Goal: Book appointment/travel/reservation

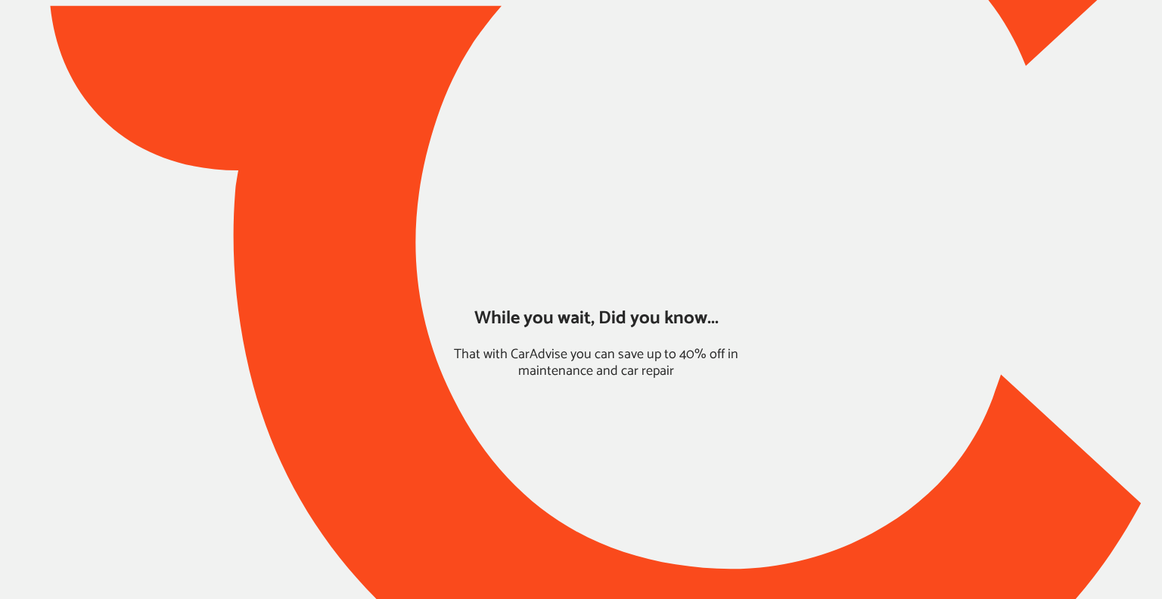
type input "*****"
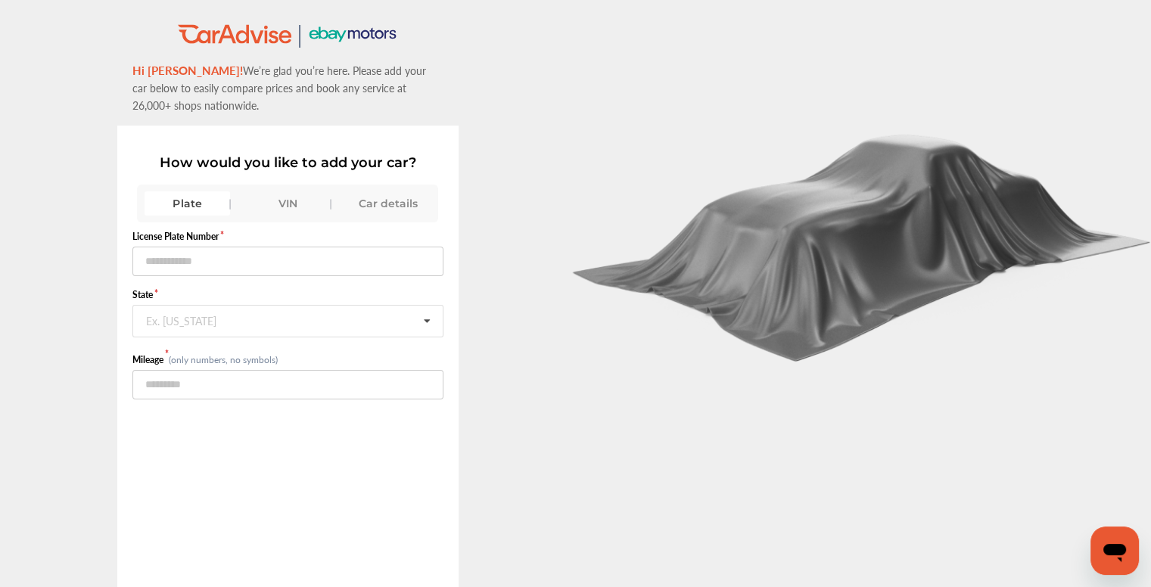
click at [269, 191] on div "VIN" at bounding box center [288, 203] width 86 height 24
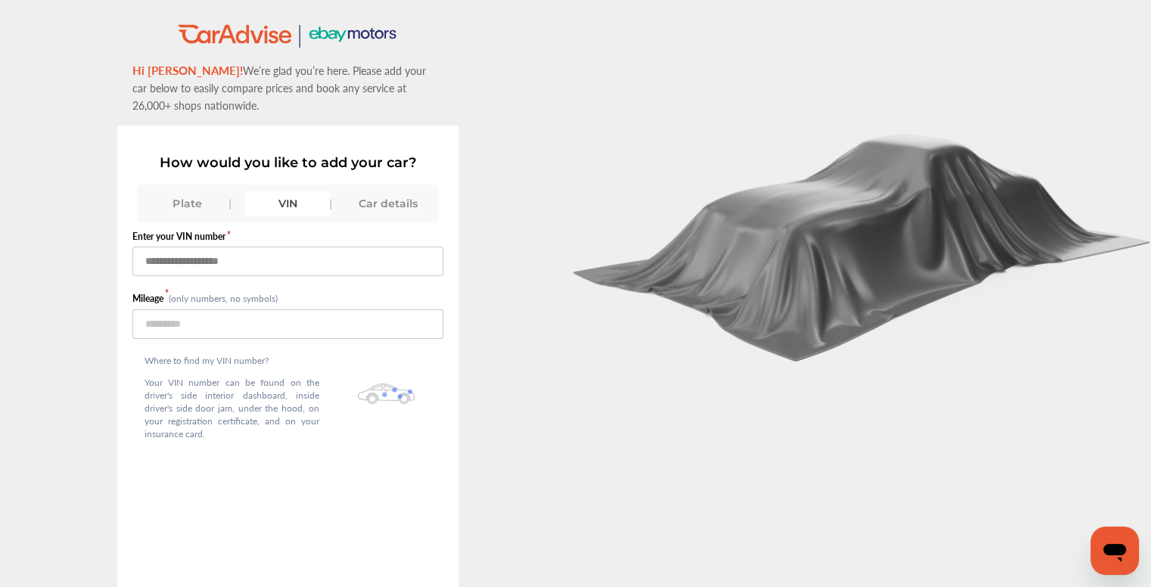
click at [336, 247] on input "text" at bounding box center [287, 262] width 311 height 30
paste input "**********"
type input "**********"
click at [362, 339] on div "Where to find my VIN number? Your VIN number can be found on the driver's side …" at bounding box center [287, 400] width 311 height 123
click at [357, 313] on input "number" at bounding box center [287, 324] width 311 height 30
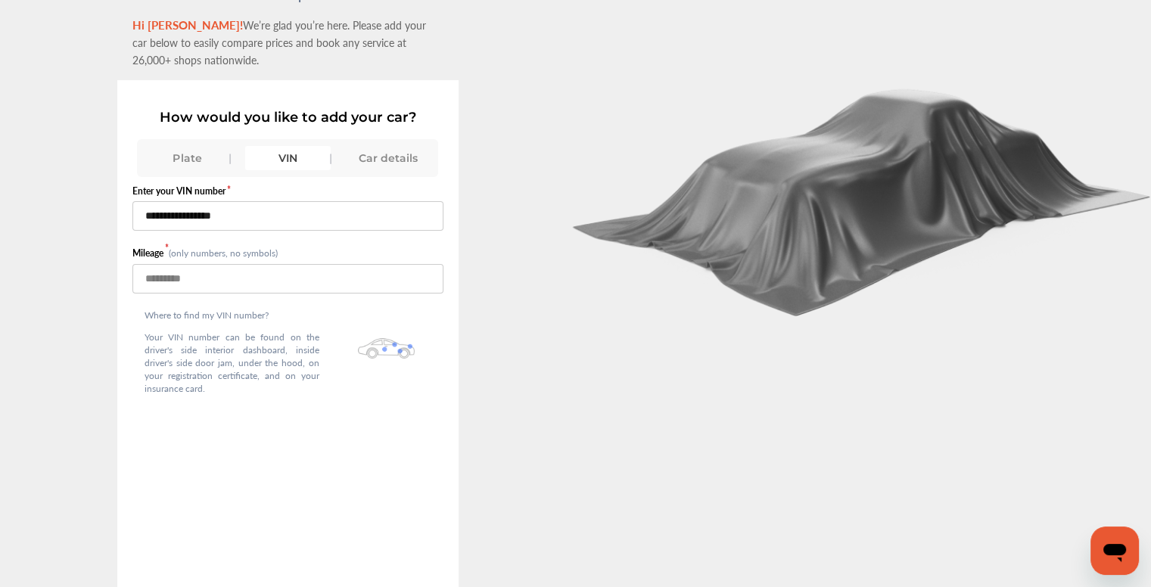
scroll to position [89, 0]
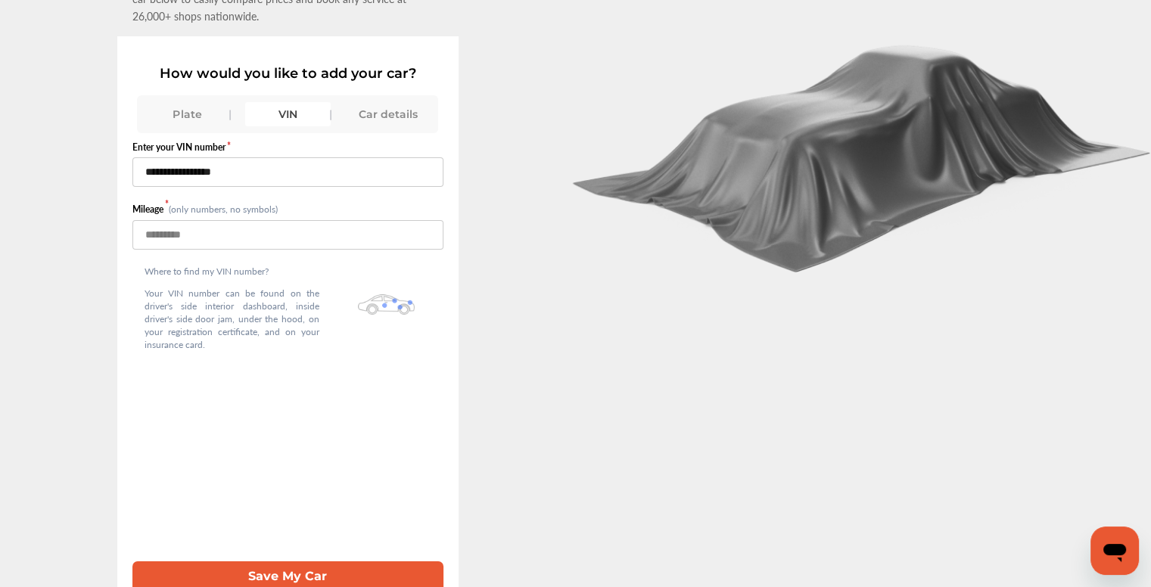
type input "*****"
click at [396, 561] on button "Save My Car" at bounding box center [287, 576] width 311 height 31
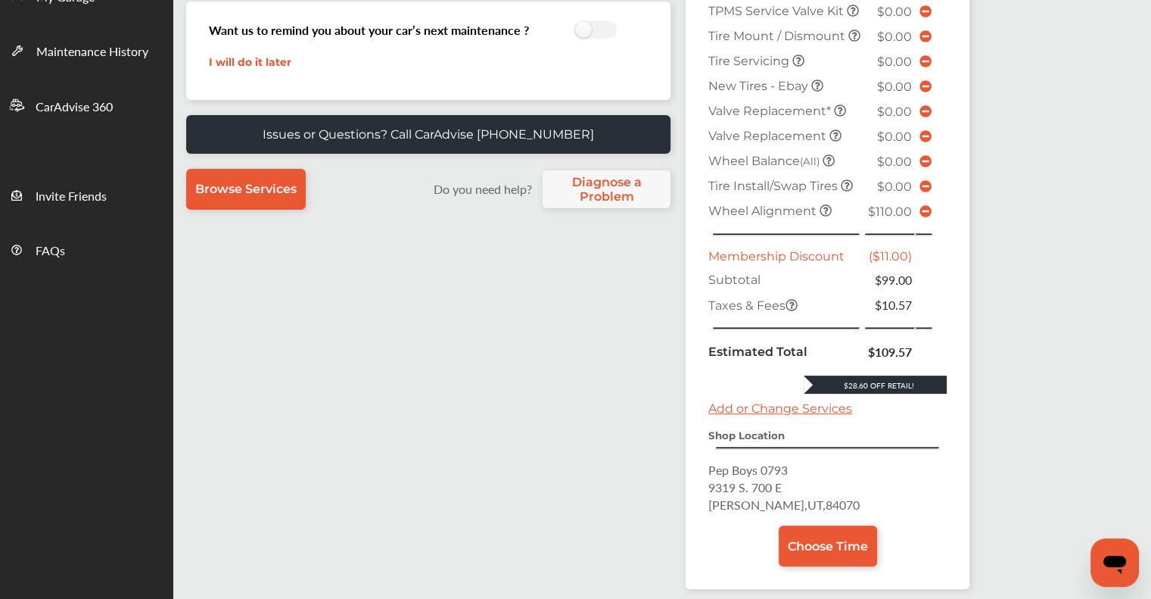
scroll to position [472, 0]
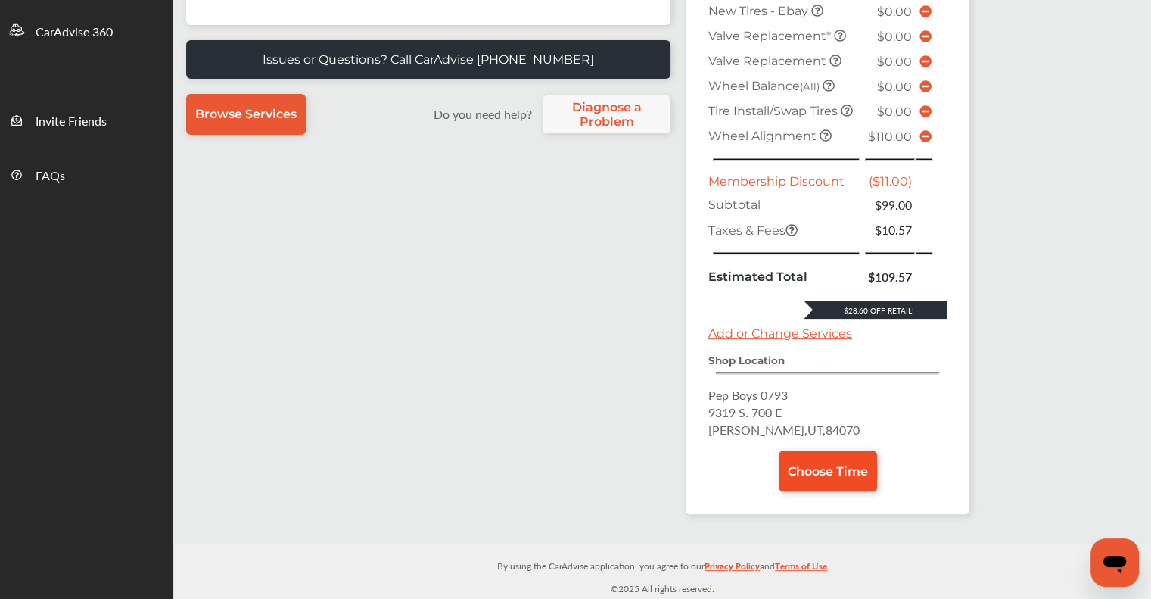
click at [586, 464] on span "Choose Time" at bounding box center [828, 471] width 80 height 14
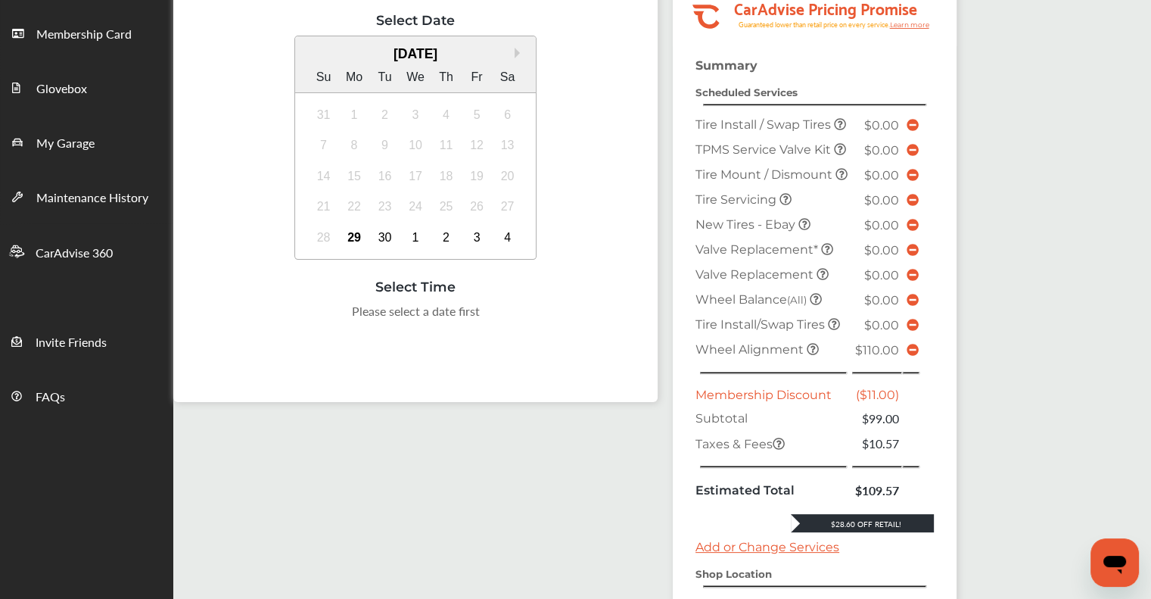
scroll to position [227, 0]
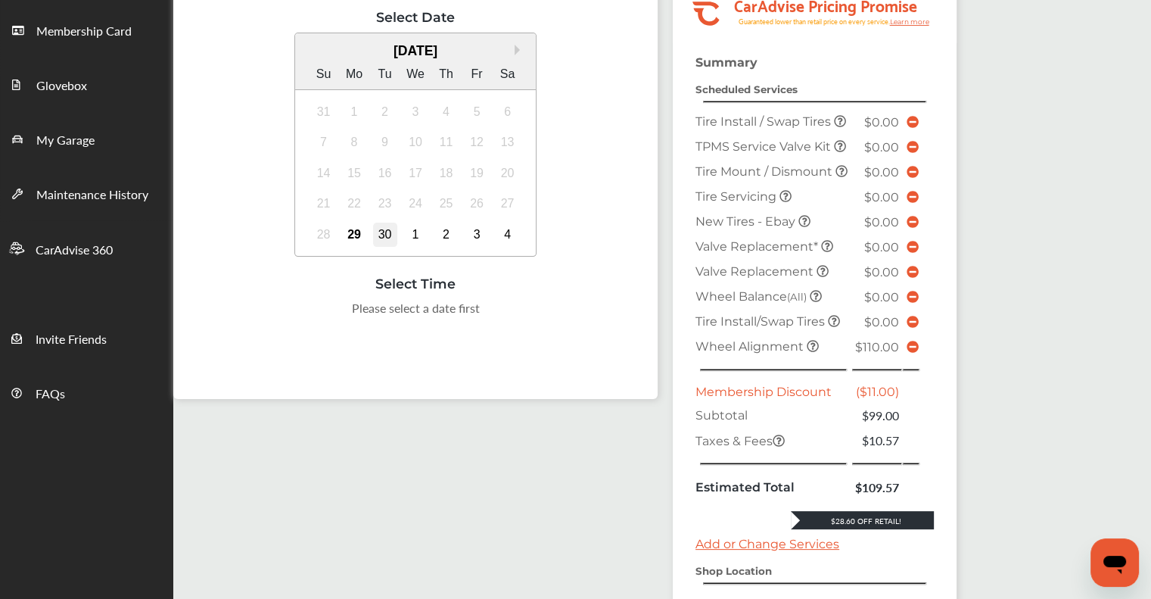
click at [375, 232] on div "30" at bounding box center [385, 234] width 24 height 24
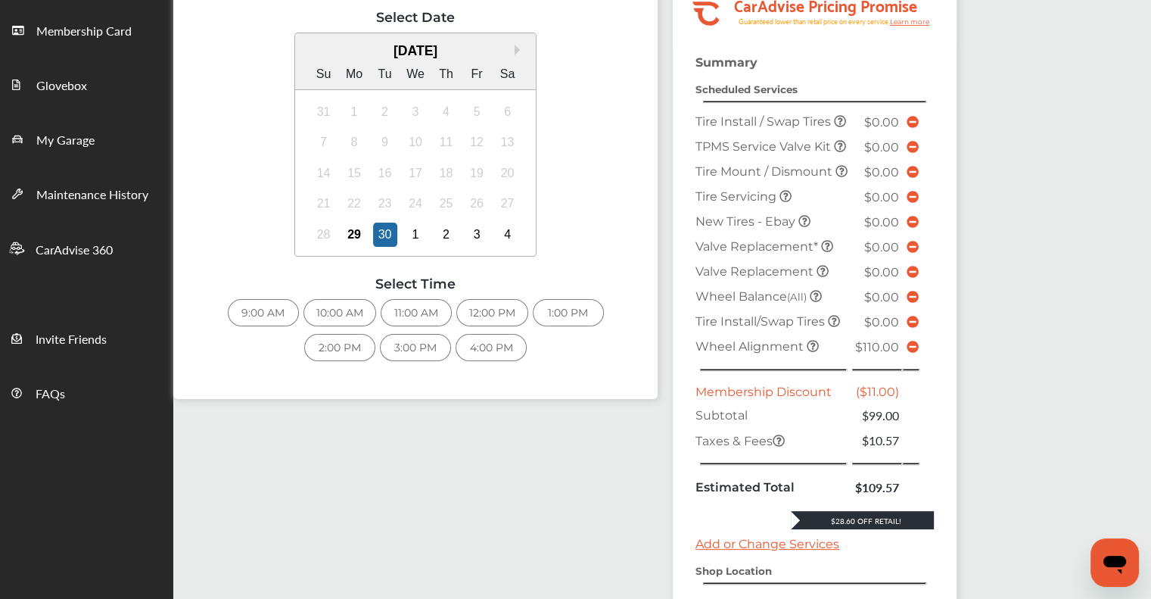
click at [237, 315] on div "9:00 AM" at bounding box center [263, 312] width 71 height 27
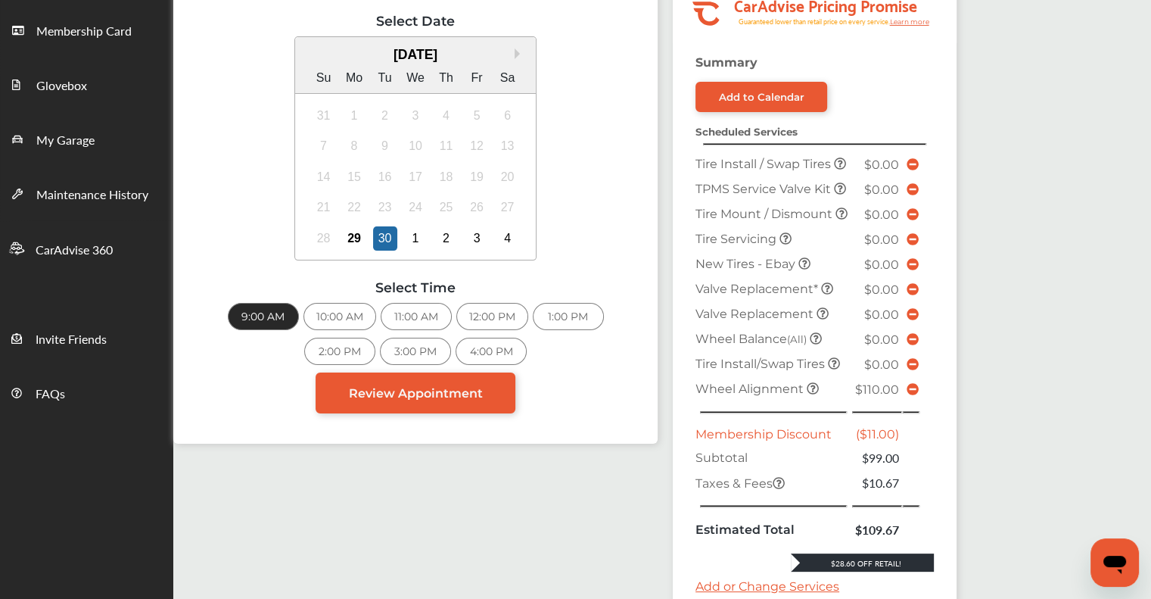
click at [586, 395] on icon at bounding box center [913, 389] width 12 height 12
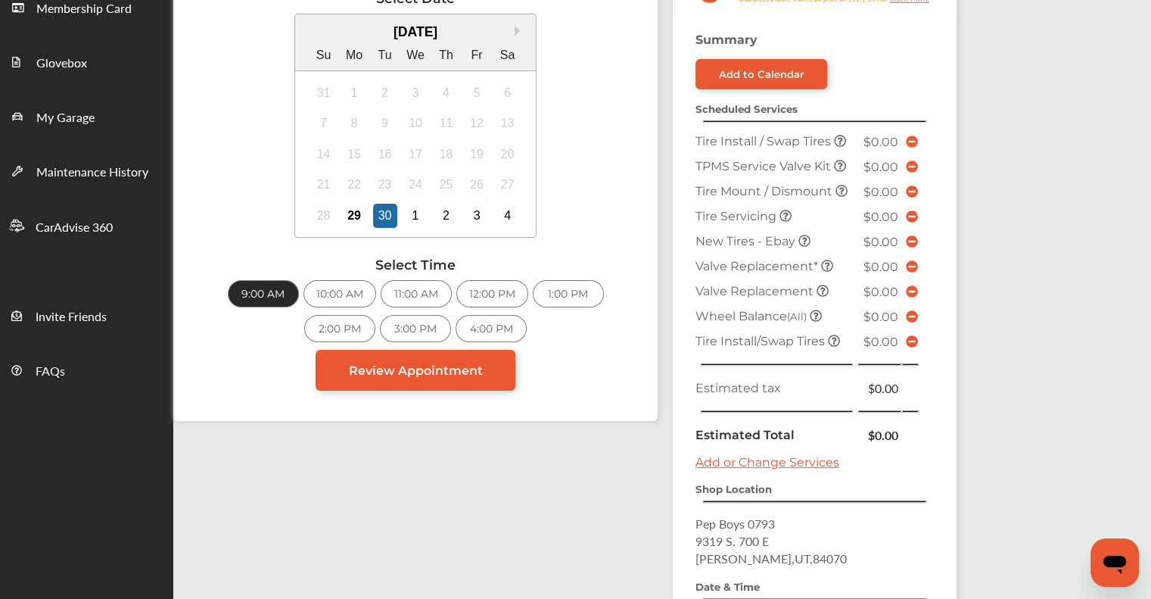
scroll to position [239, 0]
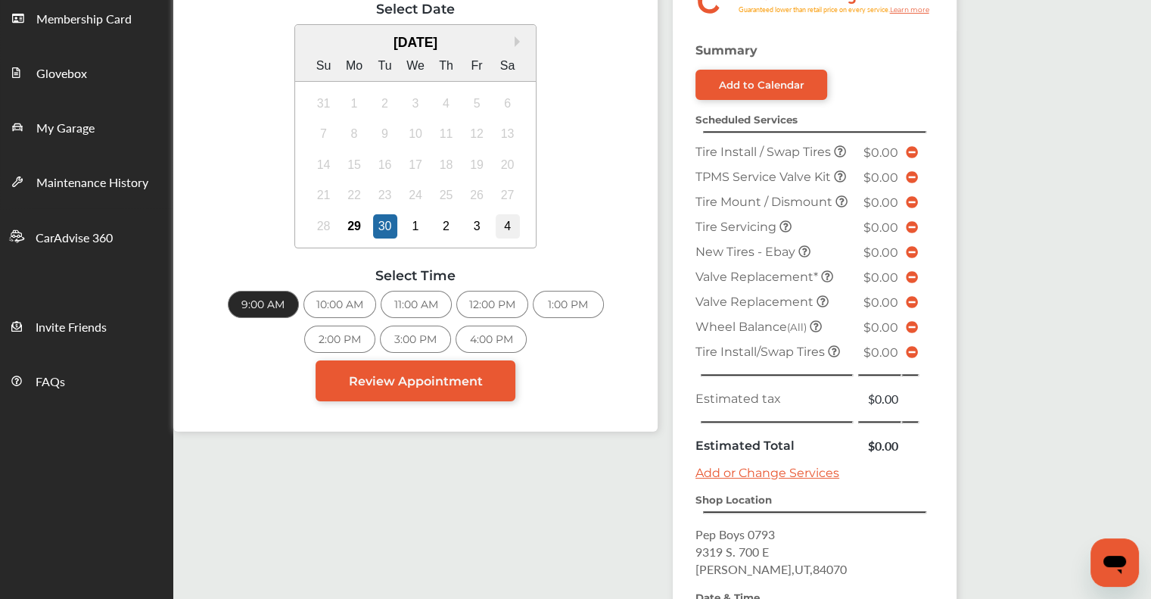
click at [502, 223] on div "4" at bounding box center [508, 226] width 24 height 24
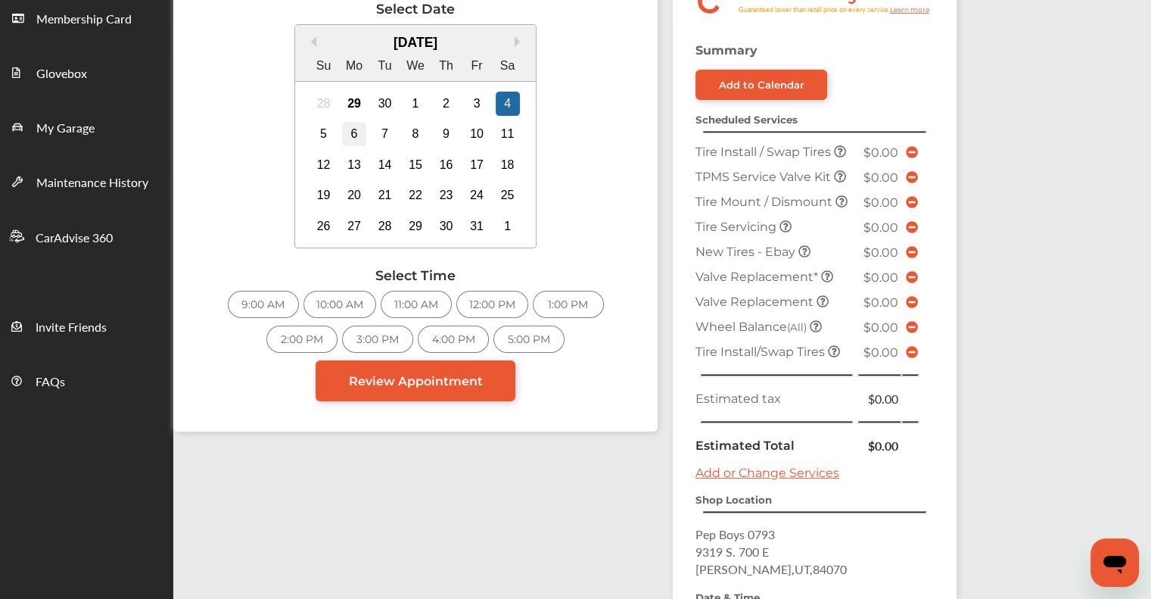
click at [345, 127] on div "6" at bounding box center [354, 134] width 24 height 24
click at [433, 334] on div "4:00 PM" at bounding box center [453, 338] width 71 height 27
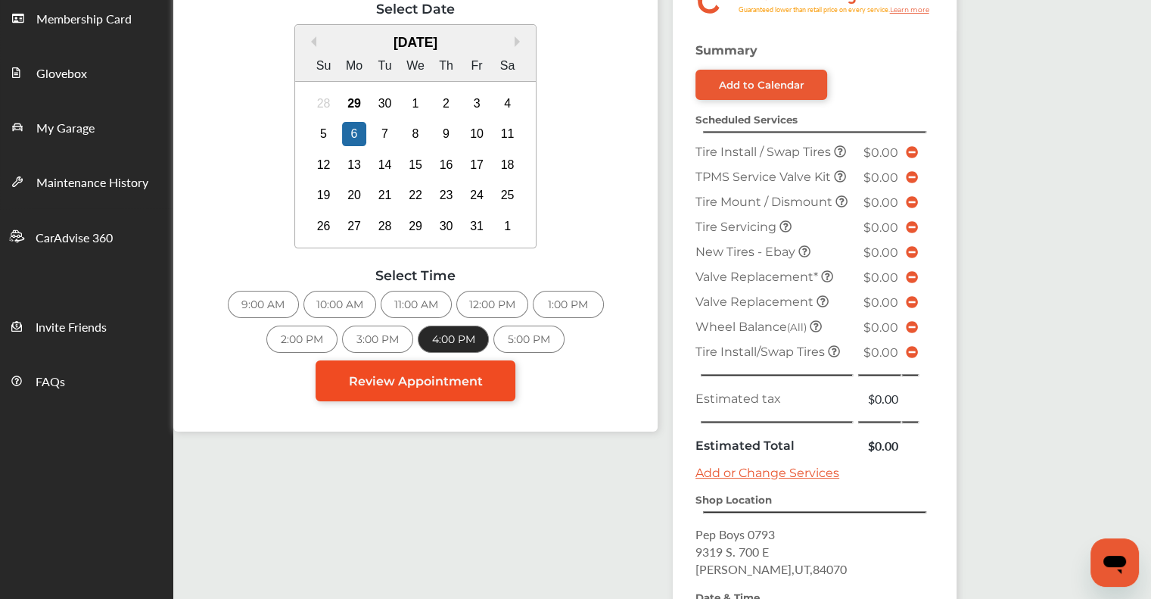
click at [428, 381] on span "Review Appointment" at bounding box center [416, 381] width 134 height 14
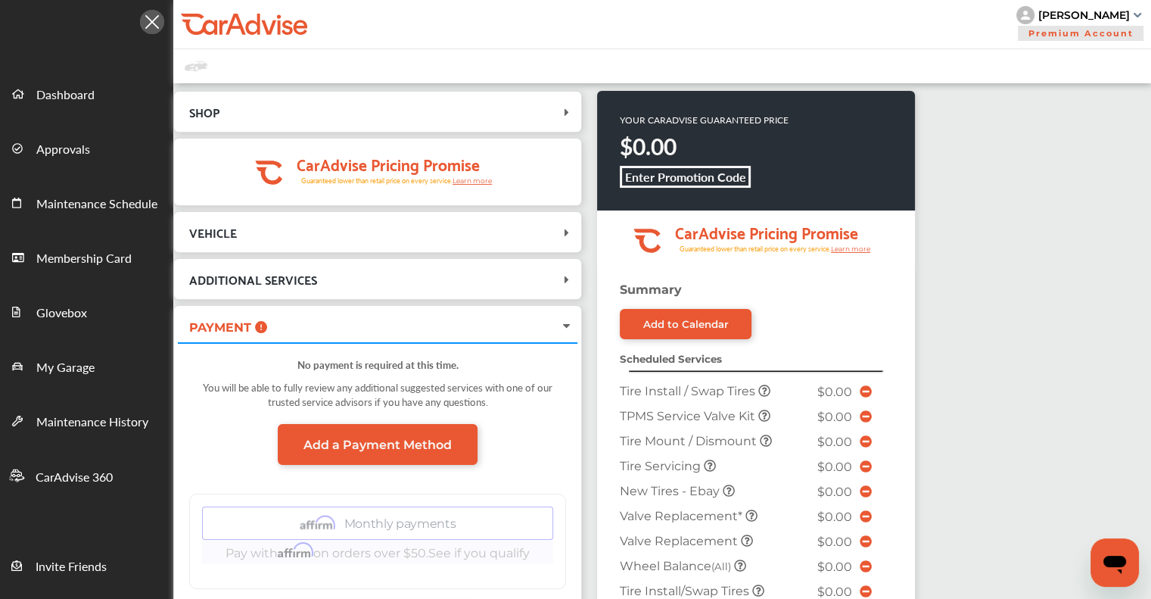
click at [586, 337] on div "YOUR CARADVISE GUARANTEED PRICE $0.00 Enter Promotion Code .cls-1 { clip-path: …" at bounding box center [781, 552] width 369 height 923
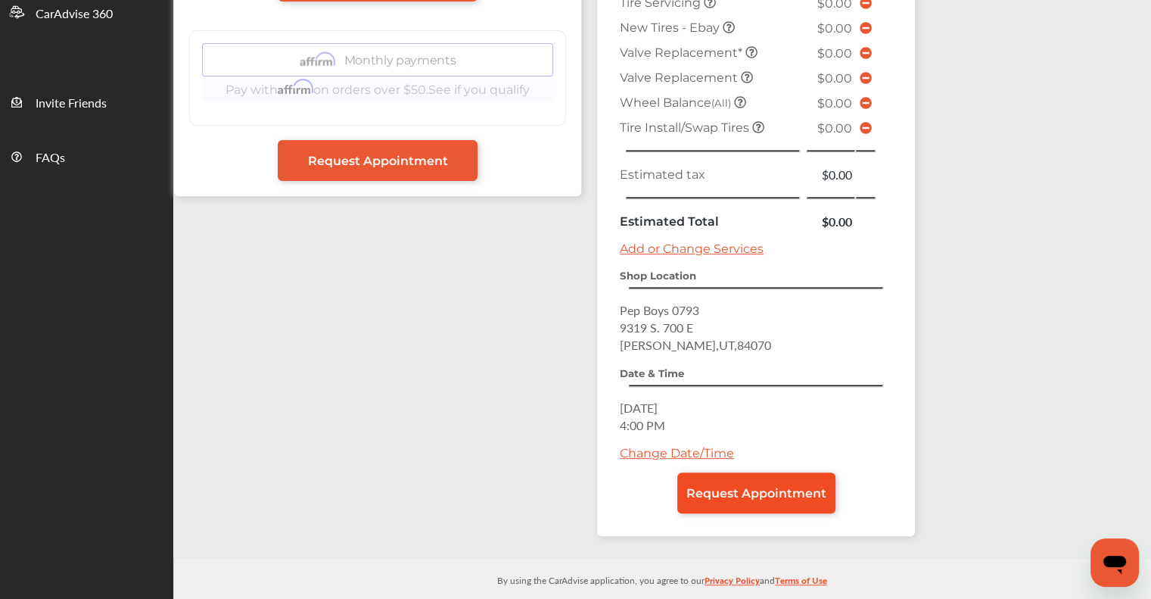
scroll to position [466, 0]
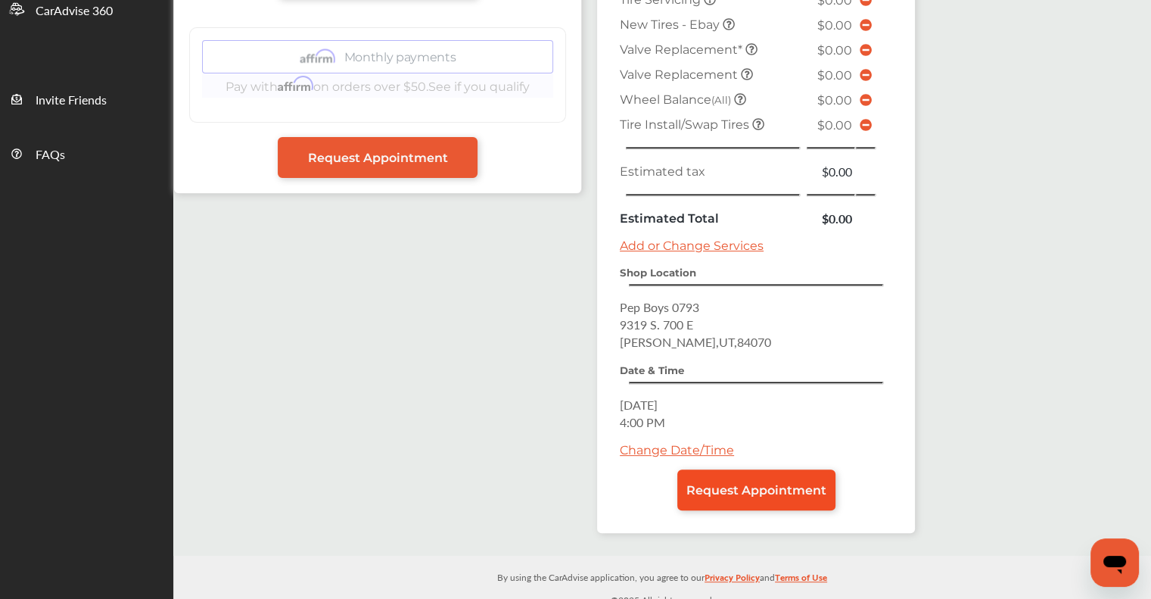
click at [586, 483] on span "Request Appointment" at bounding box center [756, 490] width 140 height 14
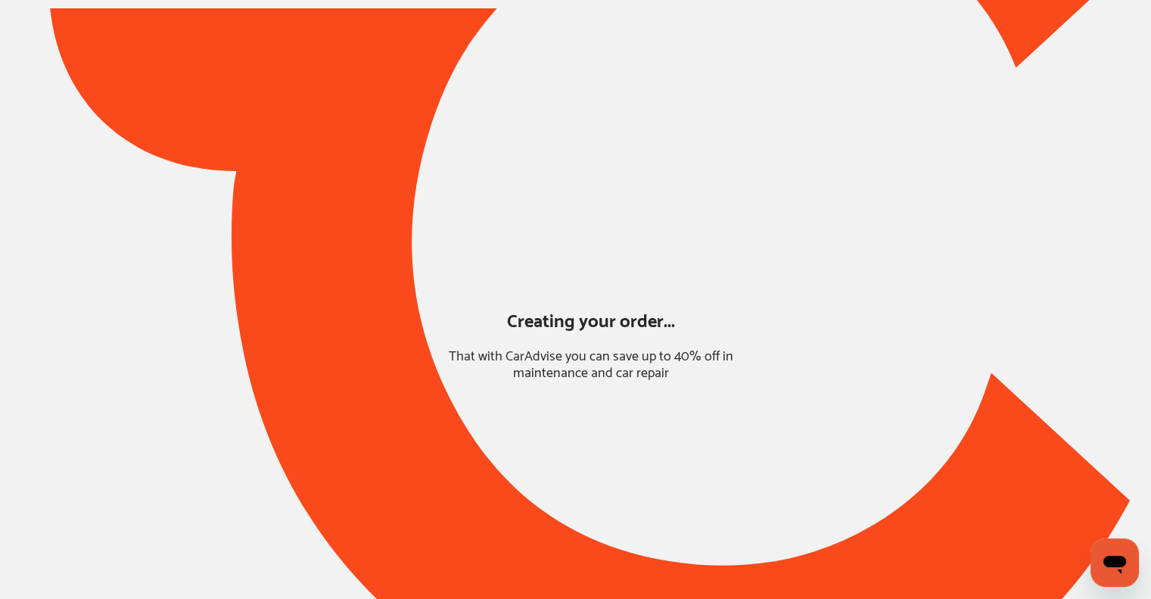
scroll to position [46, 0]
